Goal: Task Accomplishment & Management: Use online tool/utility

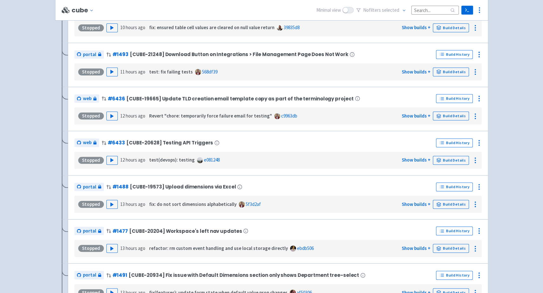
scroll to position [154, 0]
click at [111, 202] on polygon "button" at bounding box center [111, 203] width 3 height 3
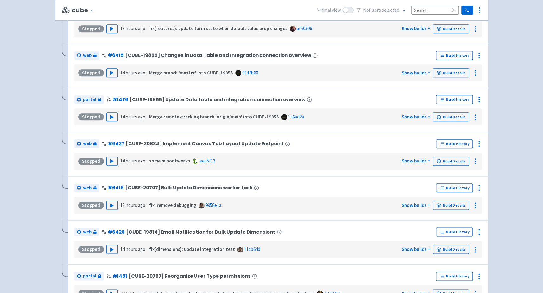
scroll to position [419, 0]
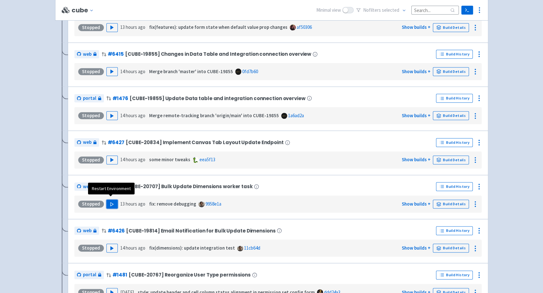
click at [107, 199] on button "Play" at bounding box center [111, 203] width 11 height 9
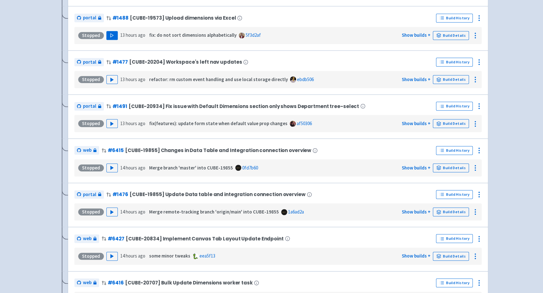
scroll to position [0, 0]
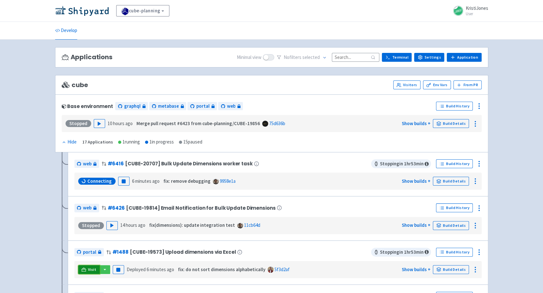
click at [86, 269] on link "Visit" at bounding box center [89, 269] width 22 height 9
